Goal: Use online tool/utility: Utilize a website feature to perform a specific function

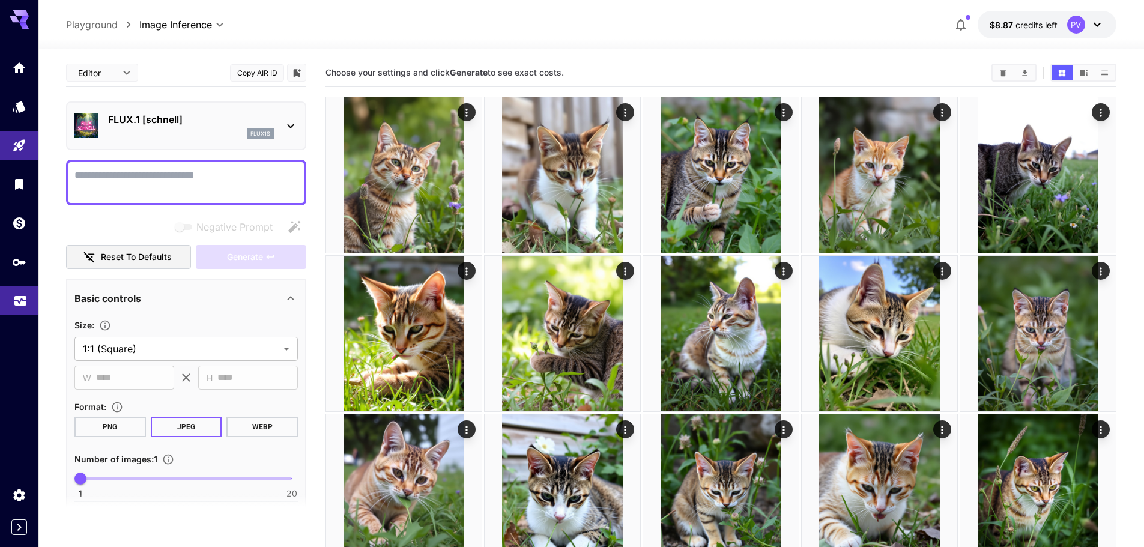
click at [22, 300] on icon "Usage" at bounding box center [20, 301] width 12 height 6
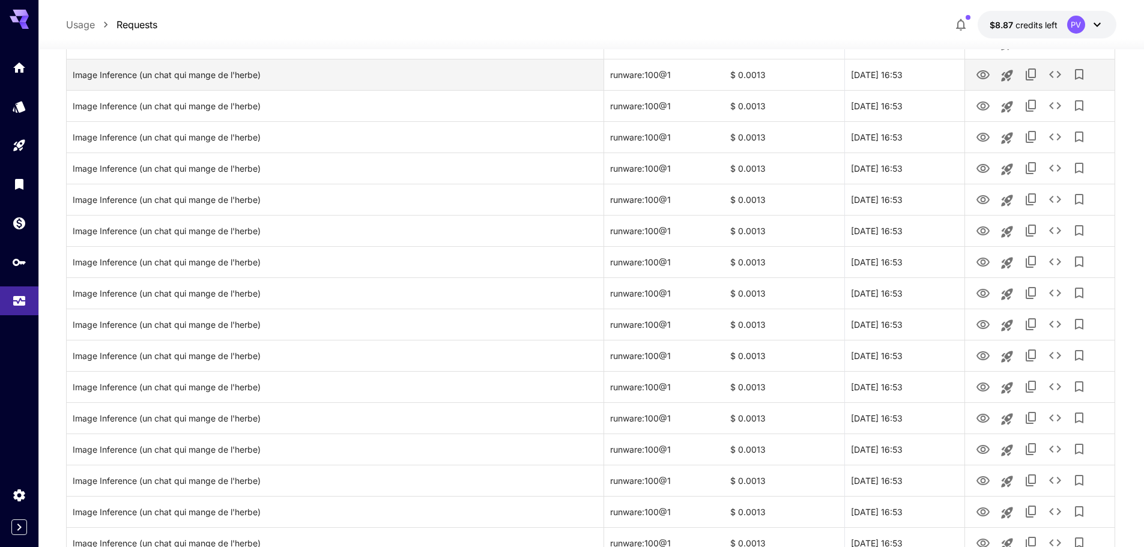
scroll to position [1079, 0]
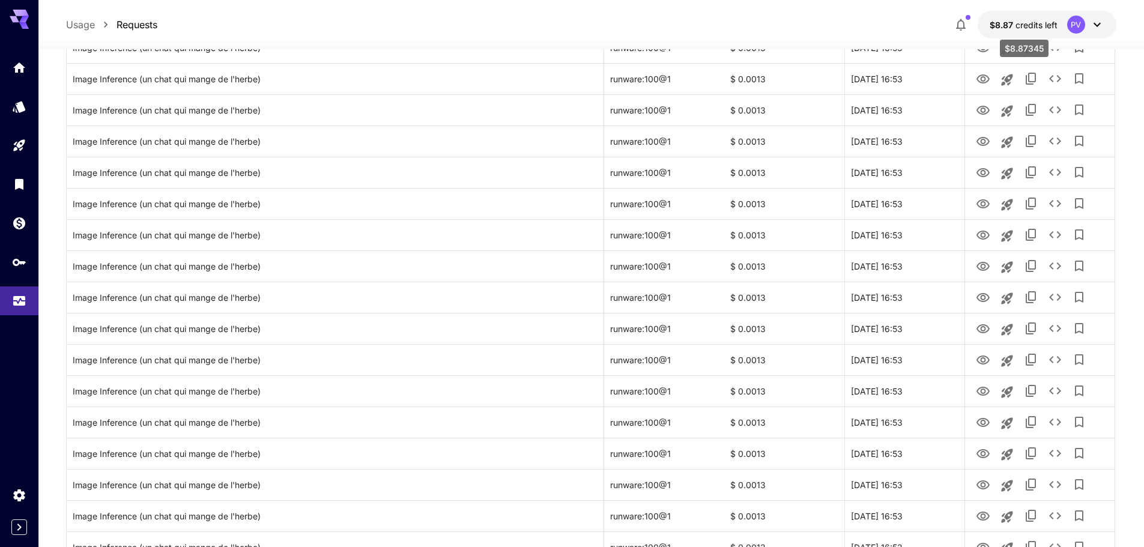
click at [1001, 29] on span "$8.87" at bounding box center [1003, 25] width 26 height 10
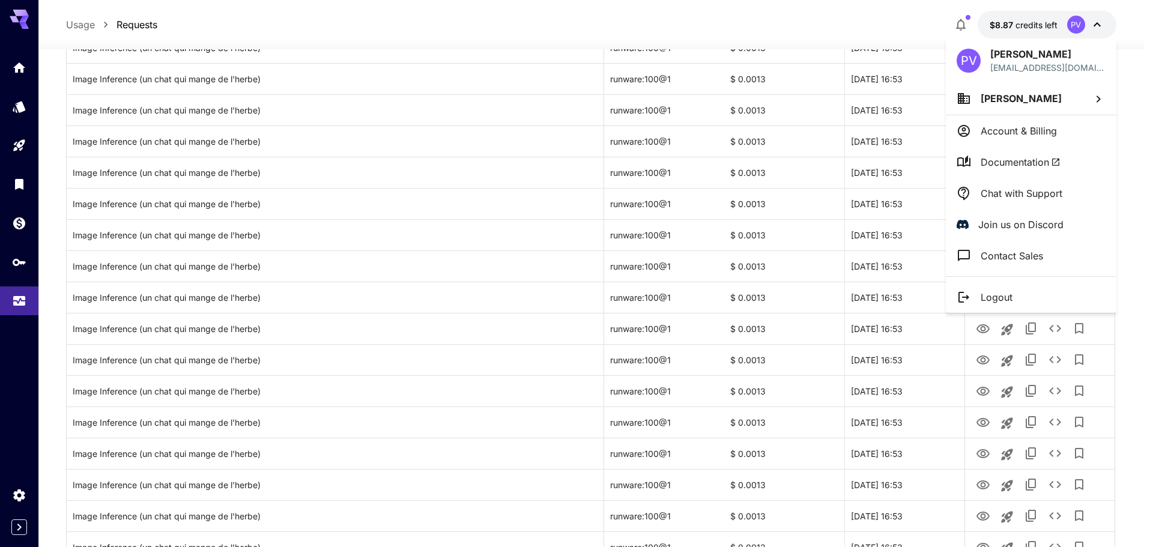
click at [507, 180] on div at bounding box center [576, 273] width 1153 height 547
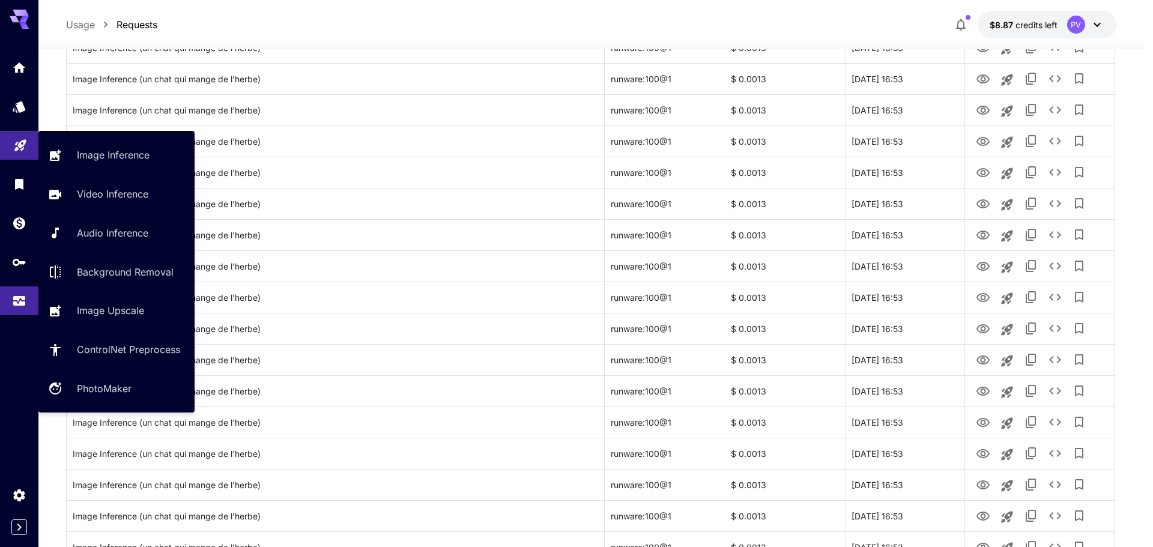
click at [15, 150] on link at bounding box center [19, 145] width 38 height 29
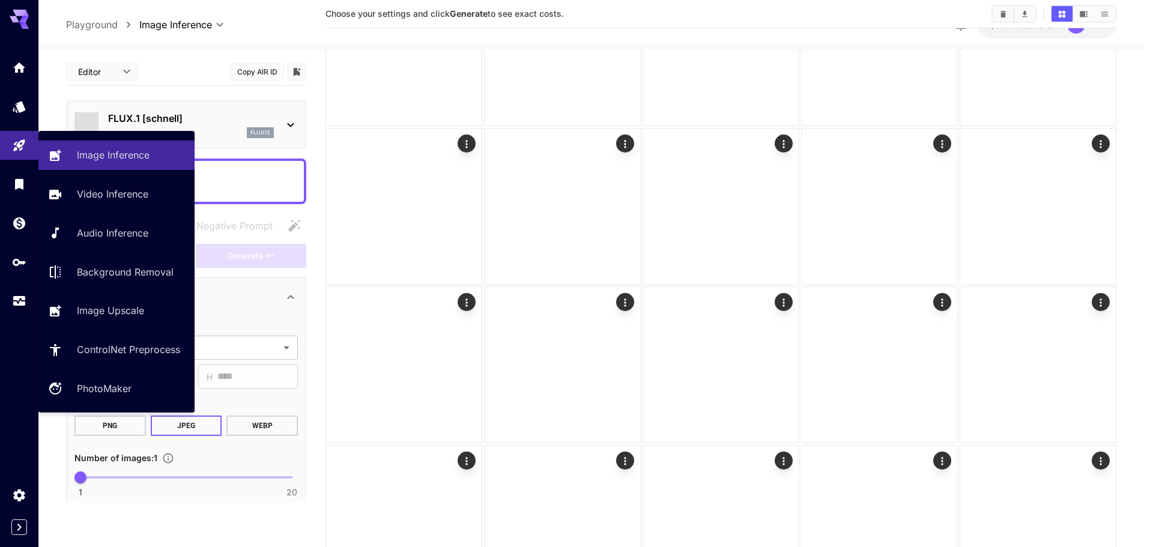
click at [80, 139] on div "Image Inference Video Inference Audio Inference Background Removal Image Upscal…" at bounding box center [116, 272] width 156 height 282
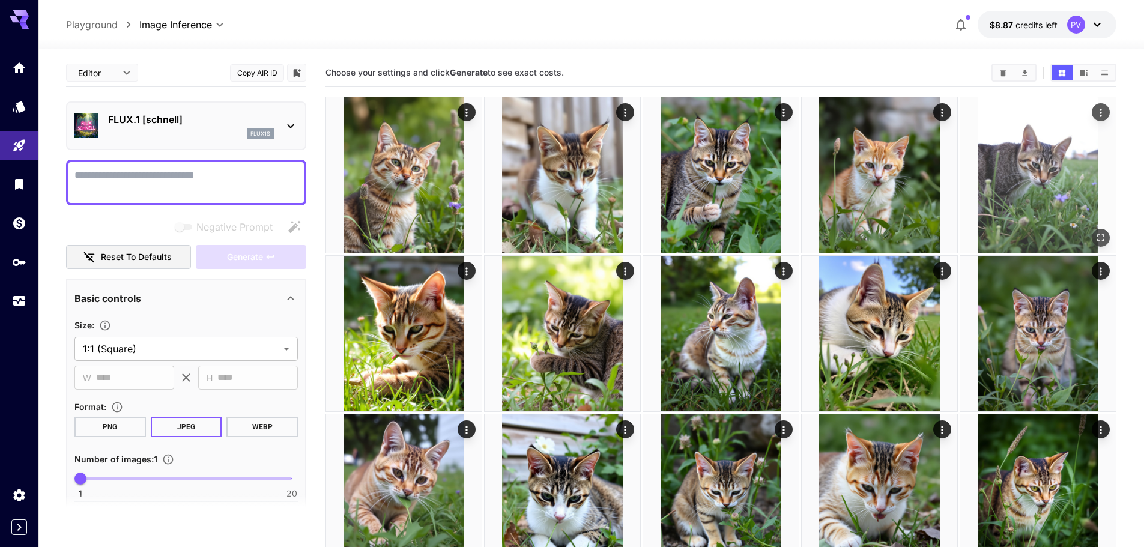
click at [1099, 237] on icon "Open in fullscreen" at bounding box center [1101, 238] width 12 height 12
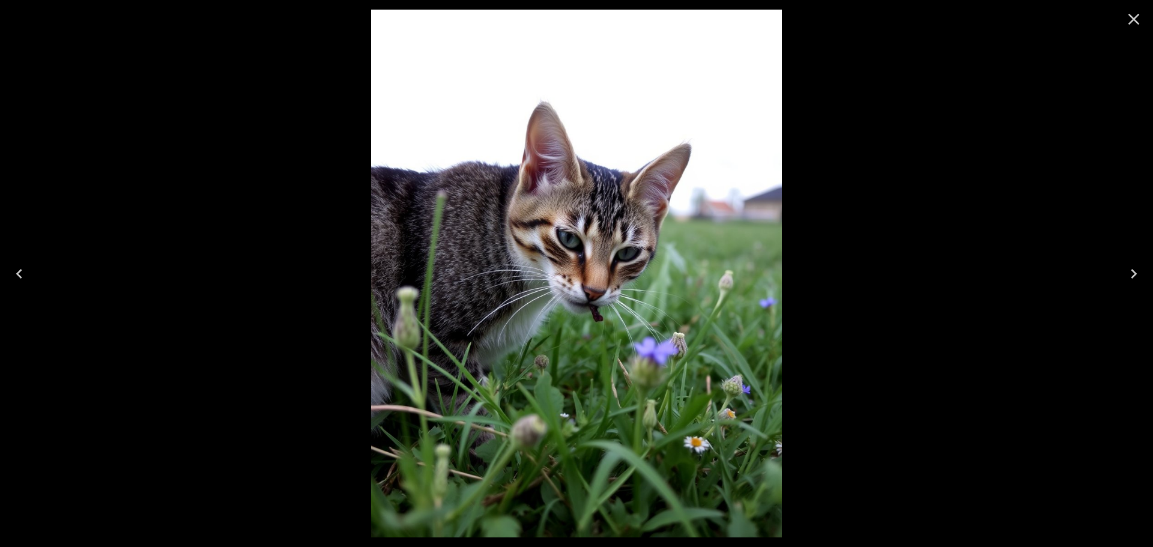
drag, startPoint x: 627, startPoint y: 121, endPoint x: 527, endPoint y: 132, distance: 99.7
click at [576, 124] on div at bounding box center [576, 273] width 1153 height 547
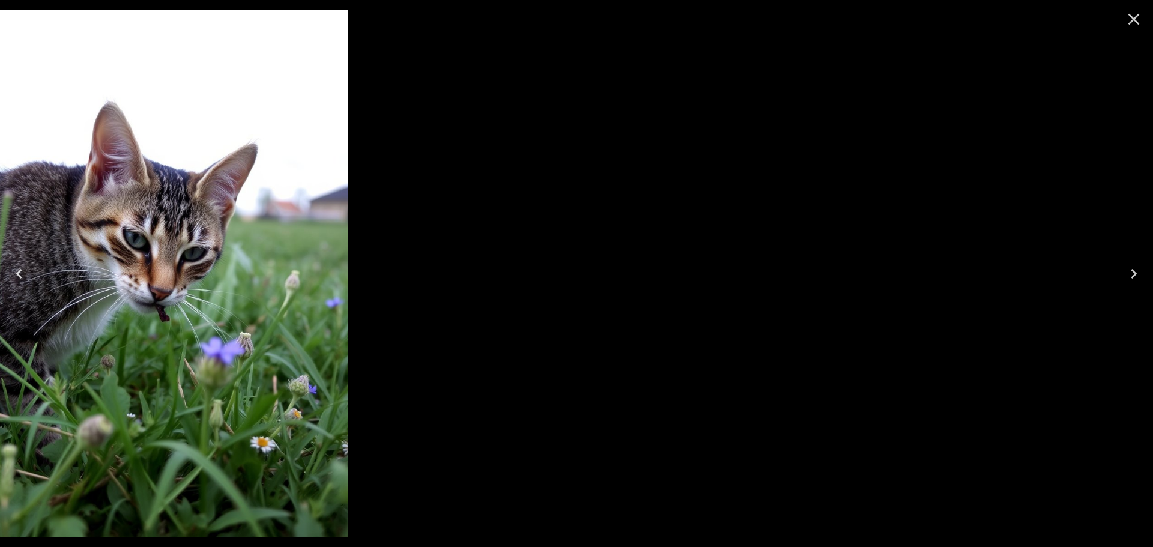
drag, startPoint x: 947, startPoint y: 85, endPoint x: 457, endPoint y: 56, distance: 491.7
click at [460, 57] on div at bounding box center [142, 273] width 1153 height 547
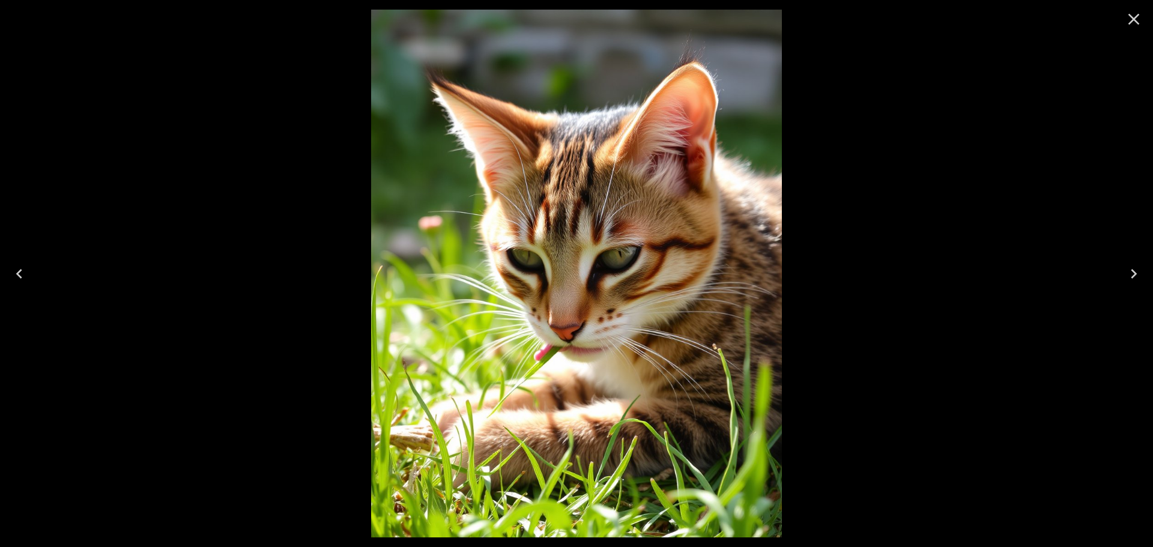
drag, startPoint x: 830, startPoint y: 53, endPoint x: 201, endPoint y: 169, distance: 638.9
click at [214, 168] on div at bounding box center [576, 273] width 1153 height 547
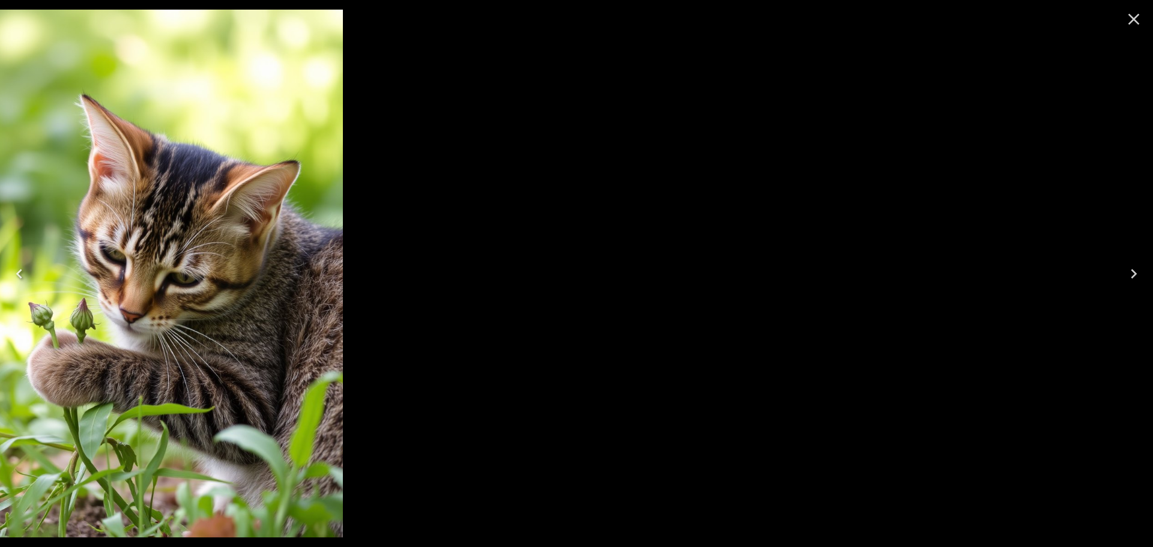
drag, startPoint x: 276, startPoint y: 220, endPoint x: 252, endPoint y: 193, distance: 36.2
click at [245, 225] on img at bounding box center [137, 274] width 411 height 528
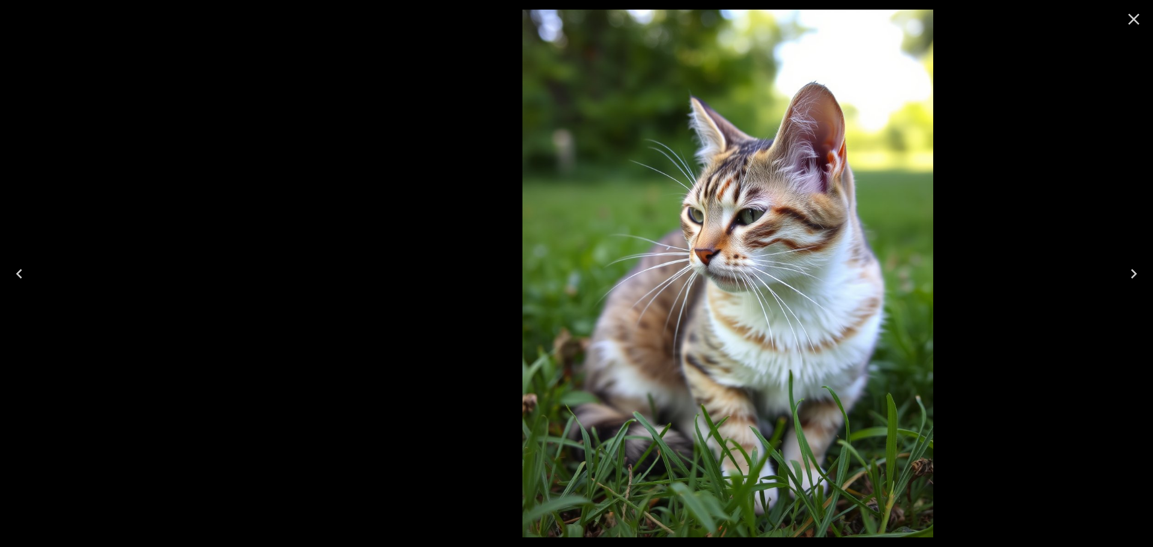
drag, startPoint x: 411, startPoint y: 192, endPoint x: 869, endPoint y: 85, distance: 470.7
click at [863, 88] on img at bounding box center [728, 274] width 411 height 528
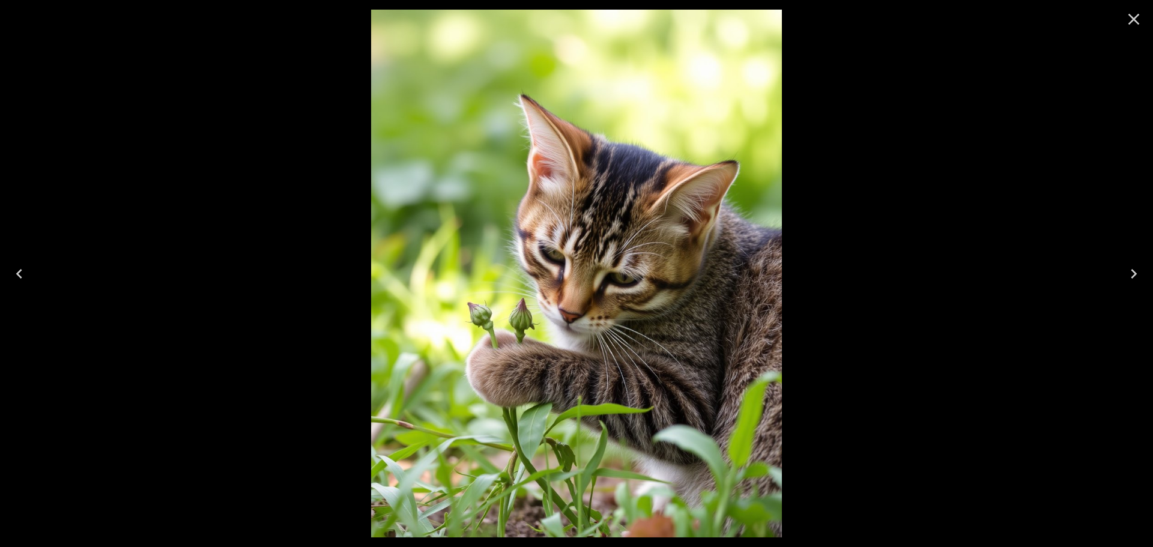
drag, startPoint x: 1083, startPoint y: 17, endPoint x: 1069, endPoint y: 23, distance: 15.6
click at [1080, 20] on div at bounding box center [576, 273] width 1153 height 547
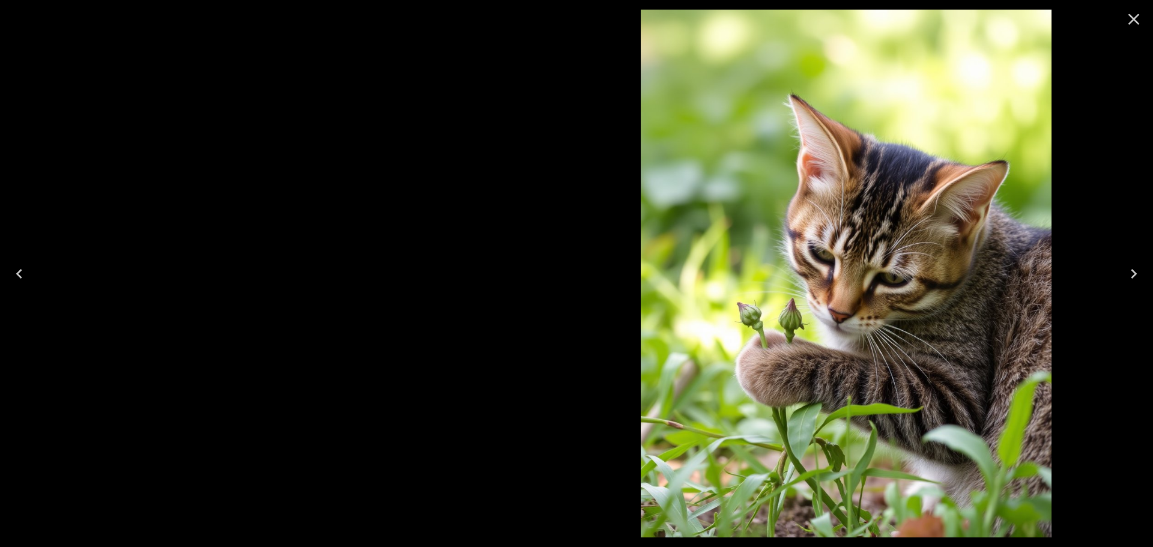
drag, startPoint x: 499, startPoint y: 201, endPoint x: 928, endPoint y: 127, distance: 435.2
click at [954, 123] on img at bounding box center [846, 274] width 411 height 528
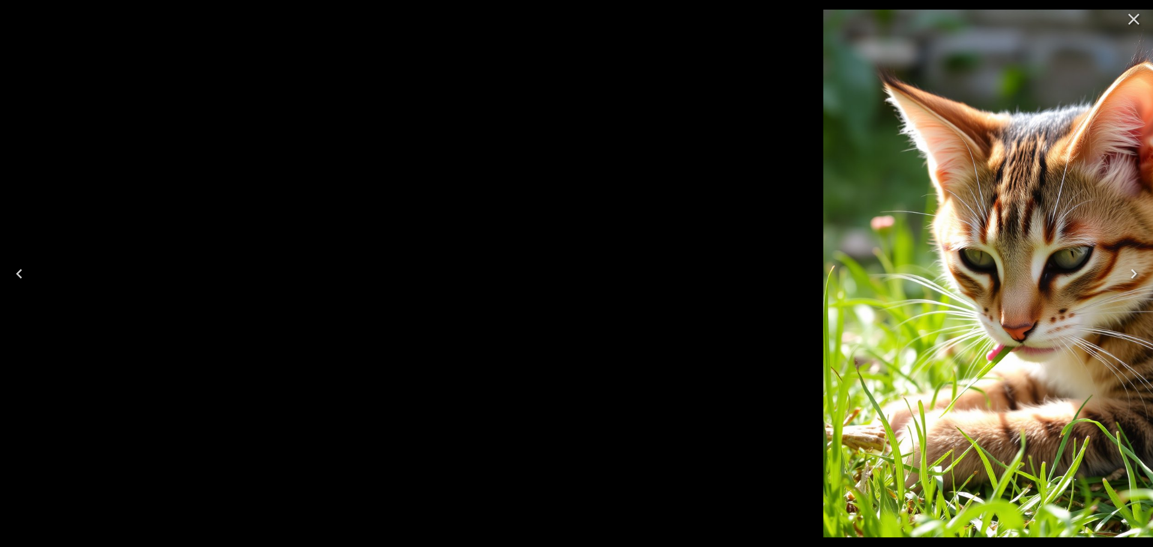
drag, startPoint x: 893, startPoint y: 168, endPoint x: 940, endPoint y: 155, distance: 48.5
click at [956, 151] on img at bounding box center [1029, 274] width 411 height 528
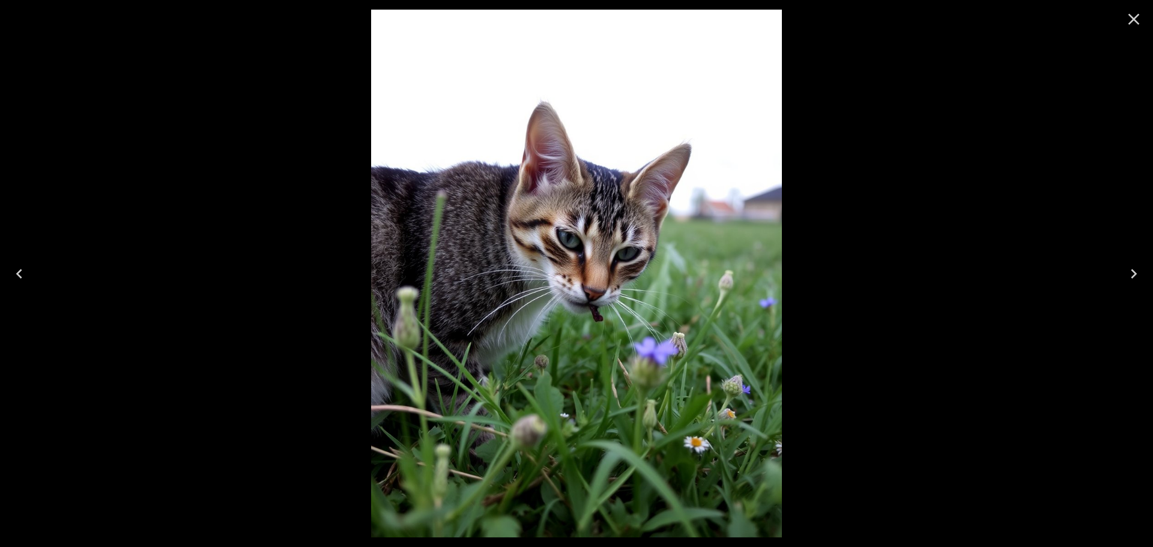
click at [1125, 16] on icon "Close" at bounding box center [1134, 19] width 19 height 19
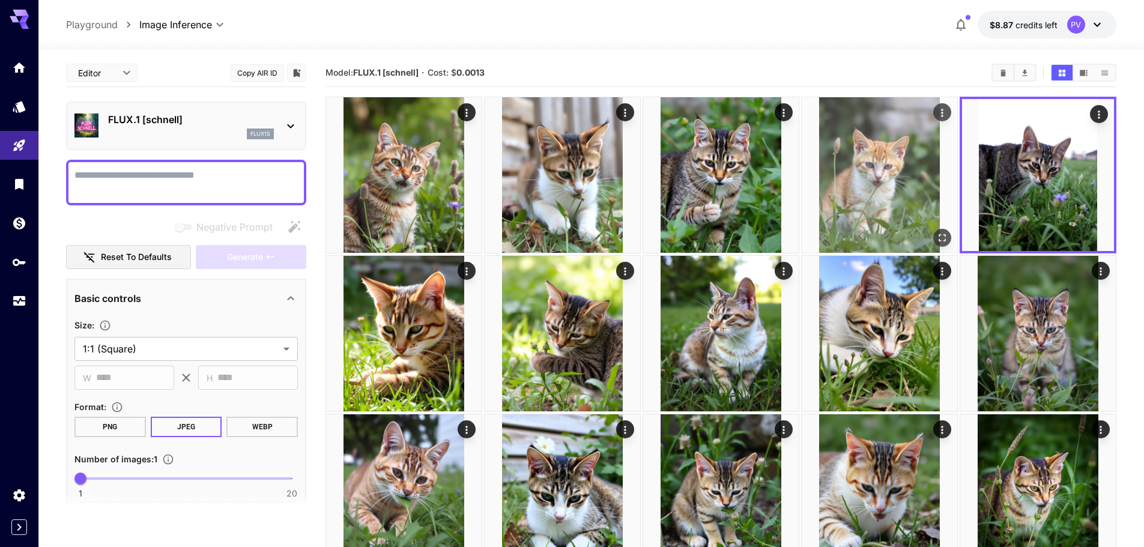
click at [875, 169] on img at bounding box center [880, 175] width 156 height 156
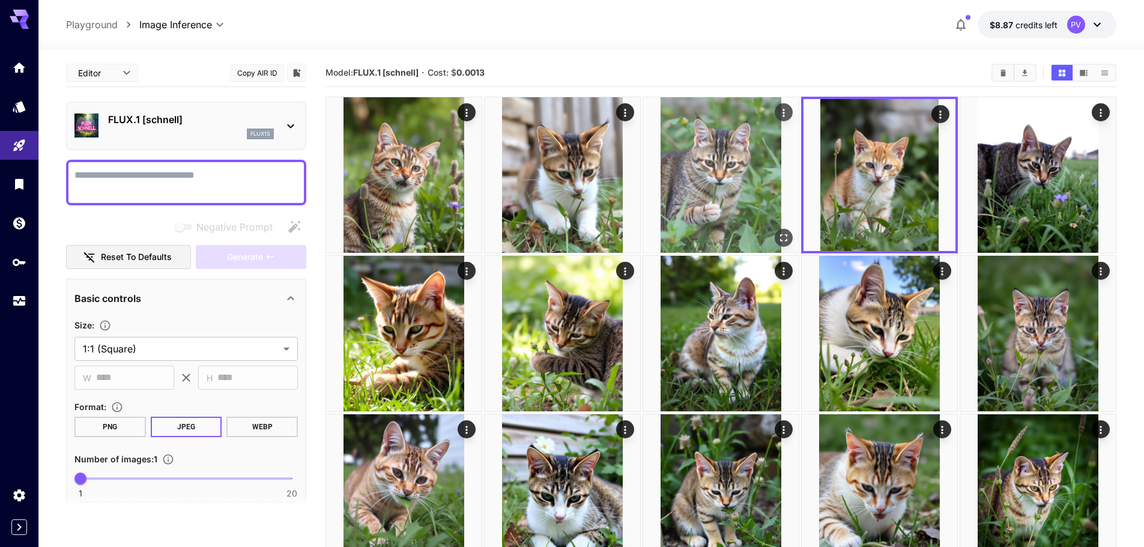
click at [646, 191] on img at bounding box center [721, 175] width 156 height 156
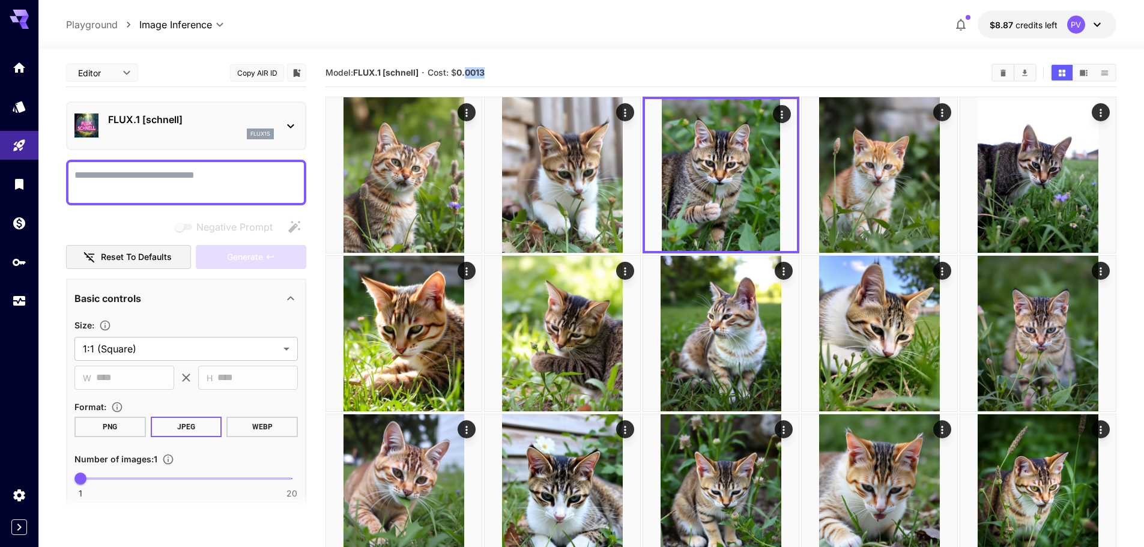
drag, startPoint x: 466, startPoint y: 71, endPoint x: 493, endPoint y: 74, distance: 27.3
click at [493, 74] on section "Model: FLUX.1 [[PERSON_NAME]] · Cost: $ 0.0013" at bounding box center [654, 72] width 657 height 14
